Goal: Information Seeking & Learning: Learn about a topic

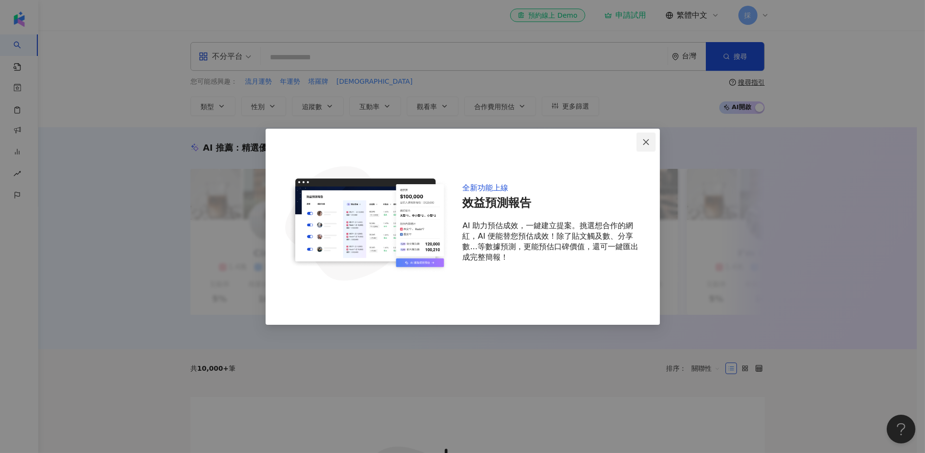
click at [646, 140] on icon "close" at bounding box center [646, 142] width 8 height 8
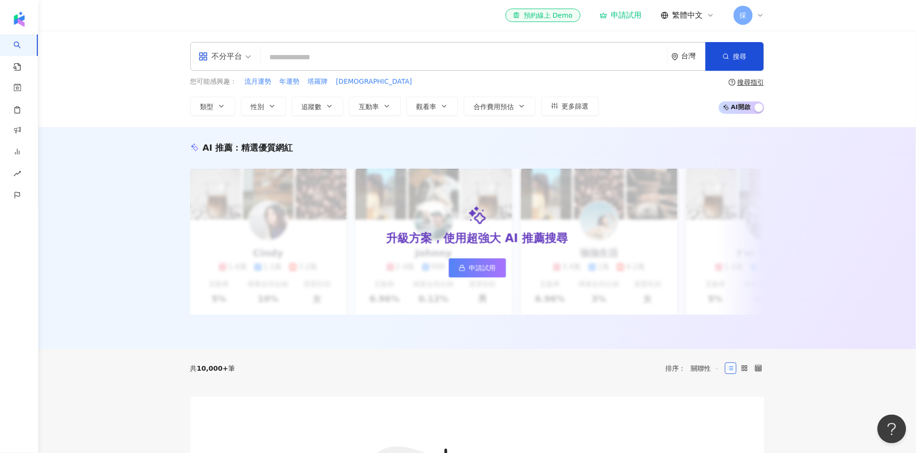
click at [754, 15] on div "採" at bounding box center [749, 15] width 31 height 19
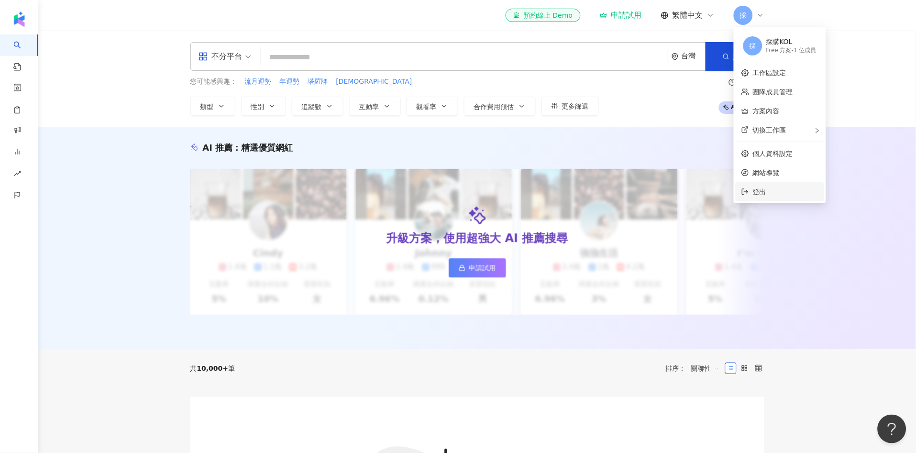
click at [766, 192] on span "登出" at bounding box center [759, 192] width 13 height 8
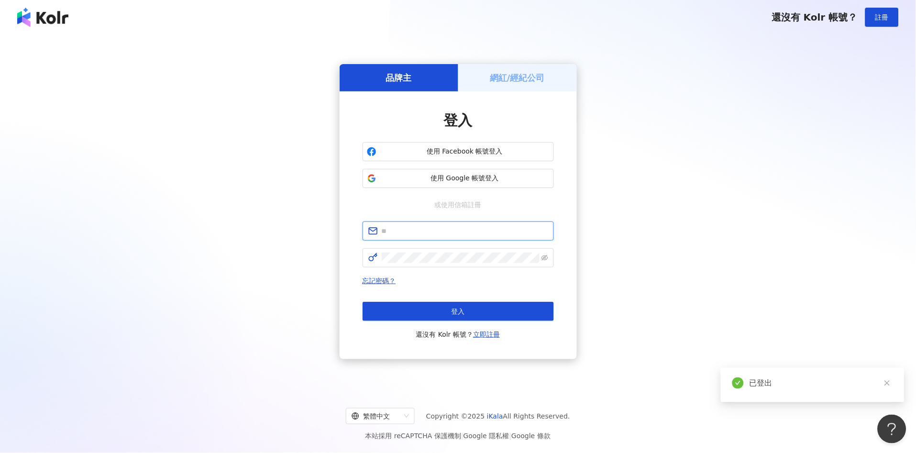
type input "**********"
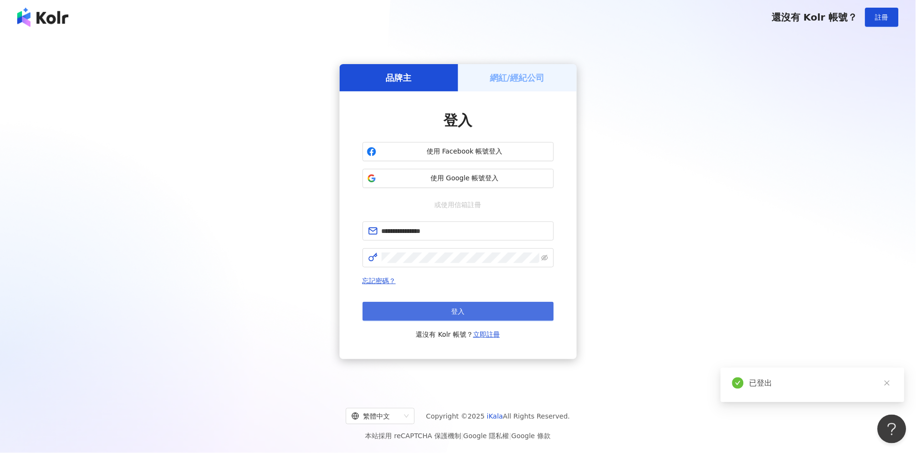
click at [471, 310] on button "登入" at bounding box center [458, 311] width 191 height 19
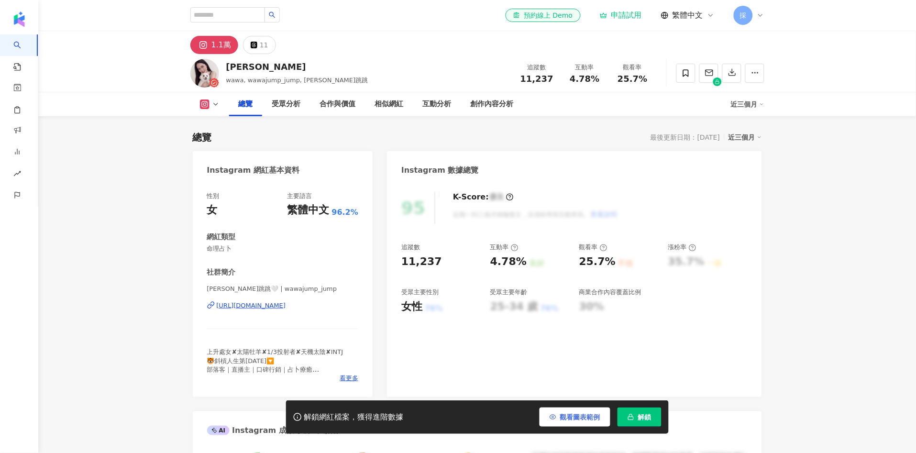
scroll to position [58, 0]
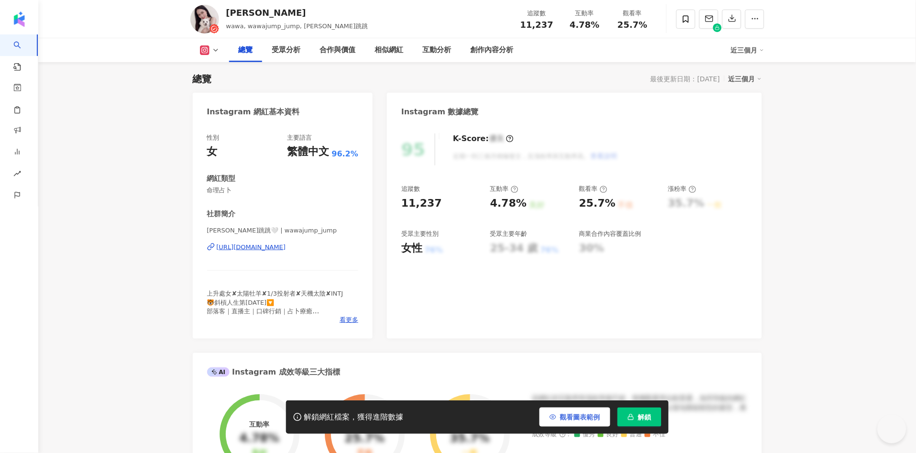
click at [580, 413] on span "觀看圖表範例" at bounding box center [580, 417] width 40 height 8
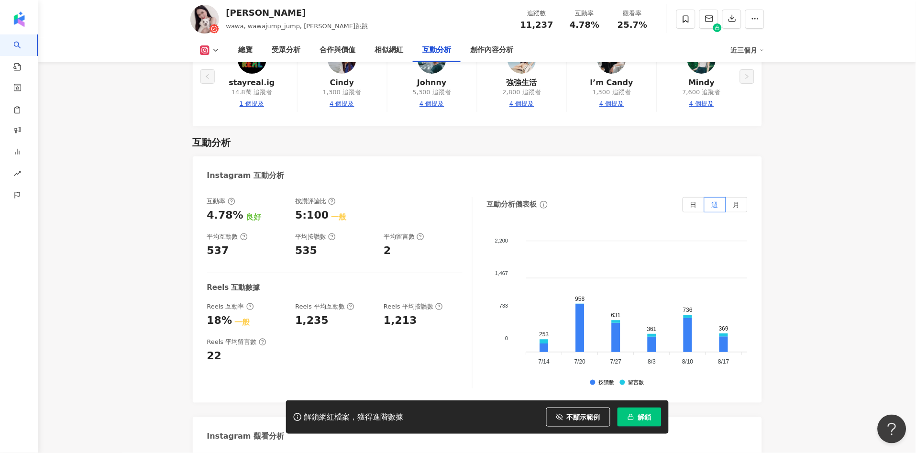
scroll to position [2016, 0]
